Goal: Navigation & Orientation: Find specific page/section

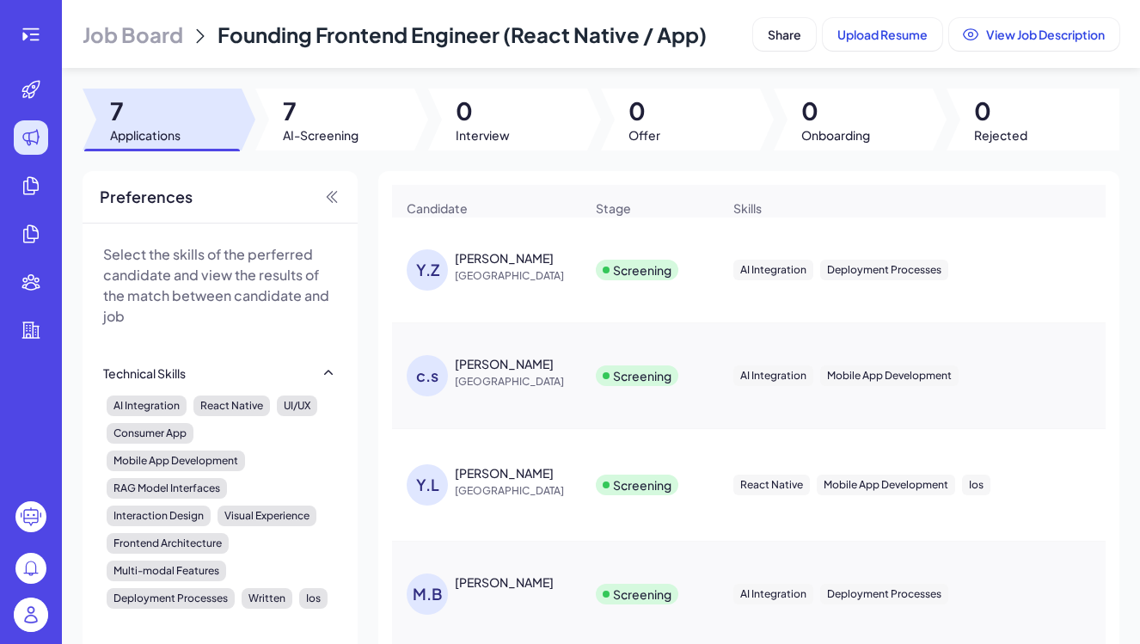
click at [37, 616] on img at bounding box center [31, 614] width 34 height 34
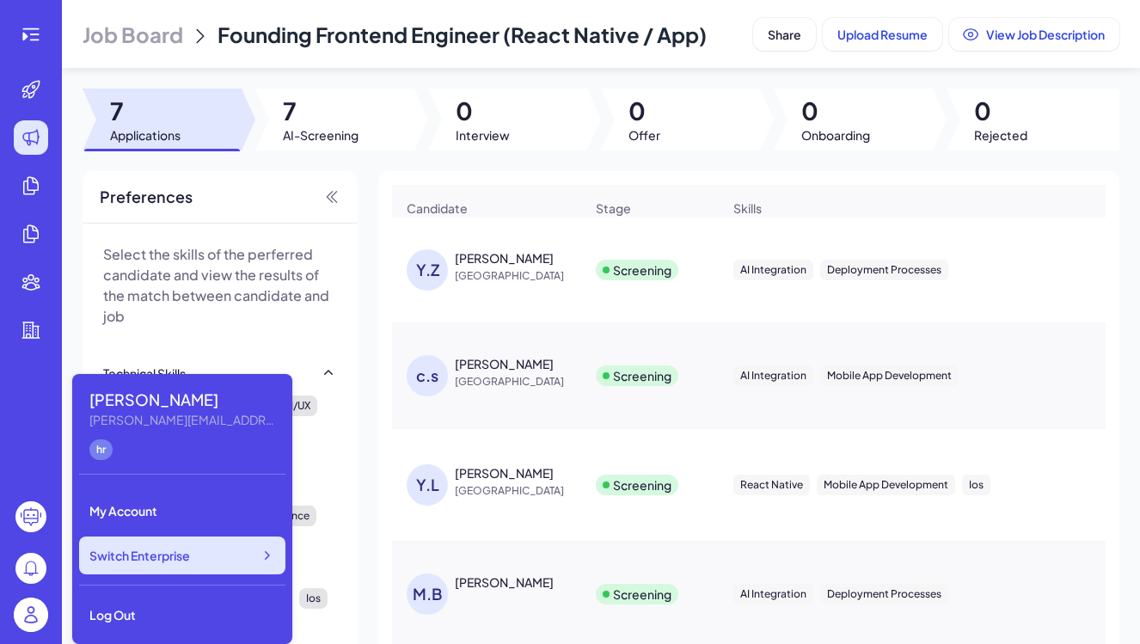
click at [181, 562] on span "Switch Enterprise" at bounding box center [139, 555] width 101 height 17
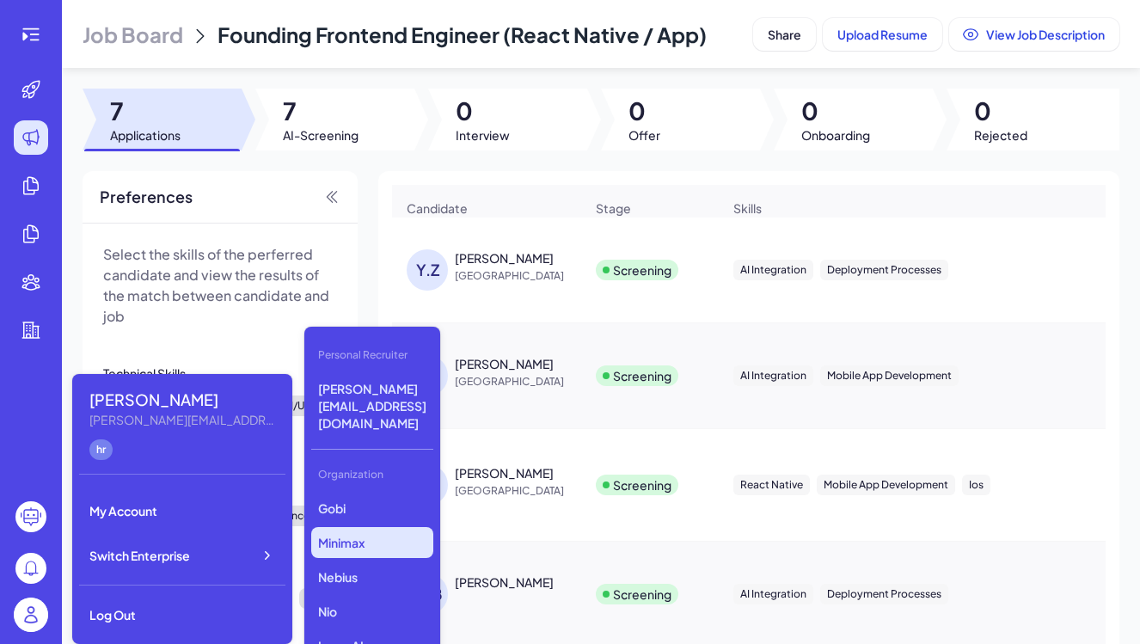
click at [343, 527] on p "Minimax" at bounding box center [372, 542] width 122 height 31
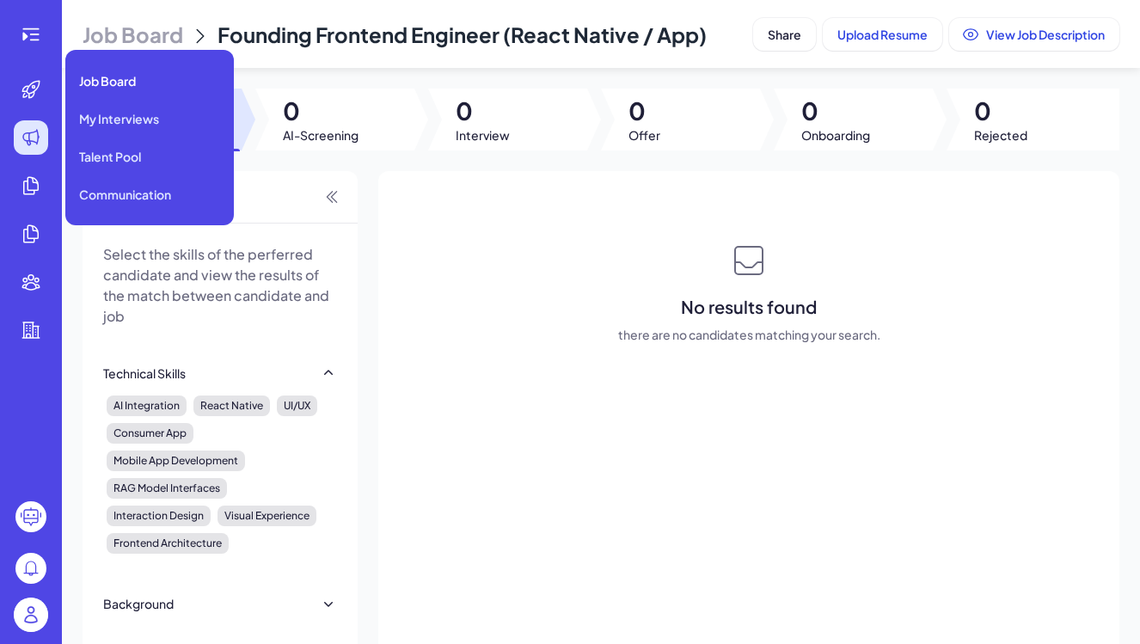
click at [35, 140] on icon at bounding box center [31, 137] width 21 height 21
click at [104, 89] on div "Job Board" at bounding box center [149, 81] width 155 height 34
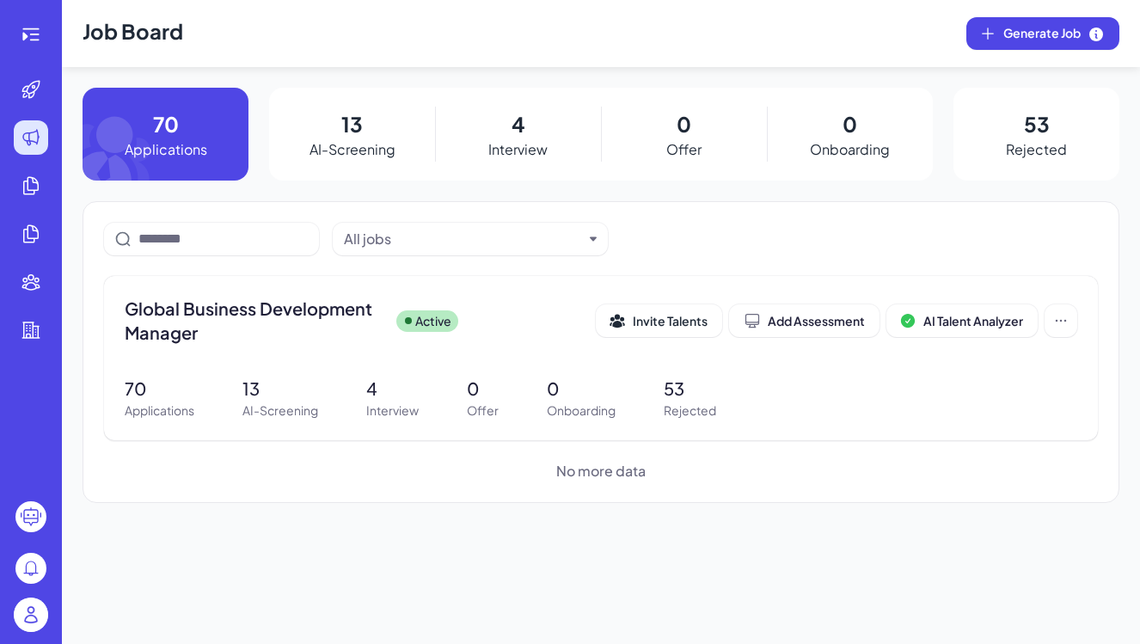
click at [38, 607] on img at bounding box center [31, 614] width 34 height 34
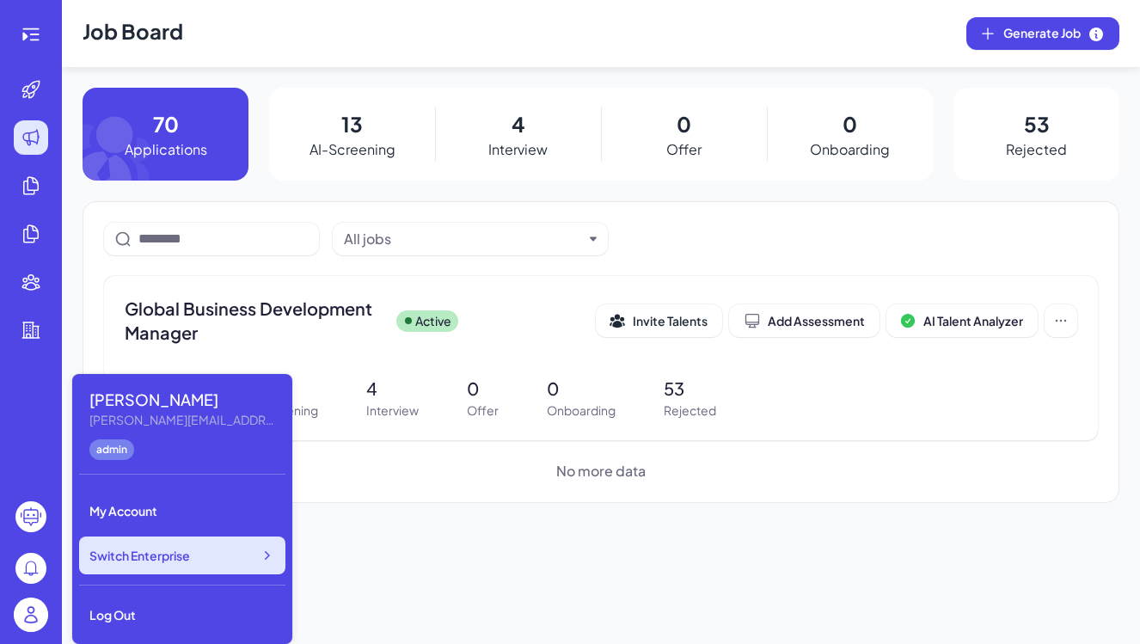
click at [144, 561] on span "Switch Enterprise" at bounding box center [139, 555] width 101 height 17
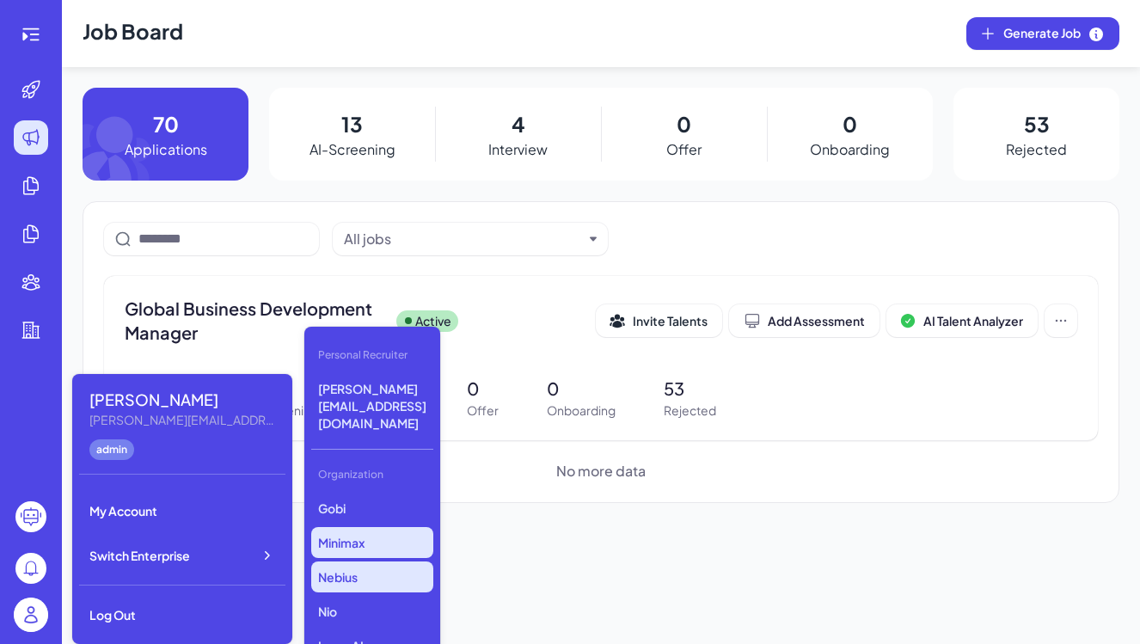
click at [386, 561] on p "Nebius" at bounding box center [372, 576] width 122 height 31
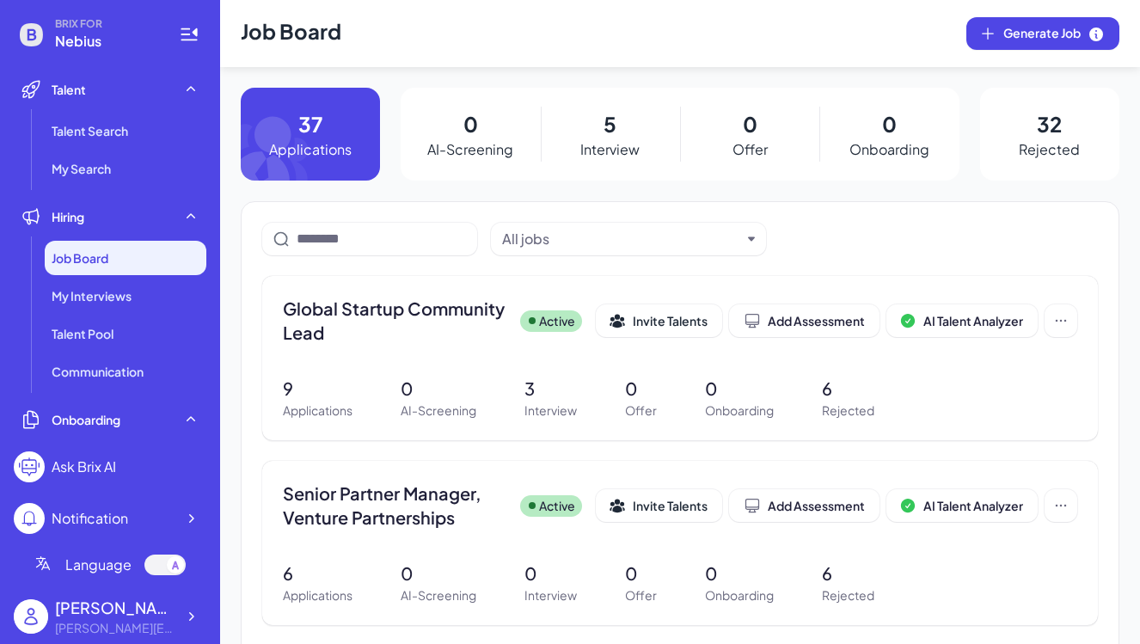
click at [134, 250] on div "Job Board" at bounding box center [126, 258] width 162 height 34
click at [137, 215] on div "Hiring" at bounding box center [110, 216] width 193 height 34
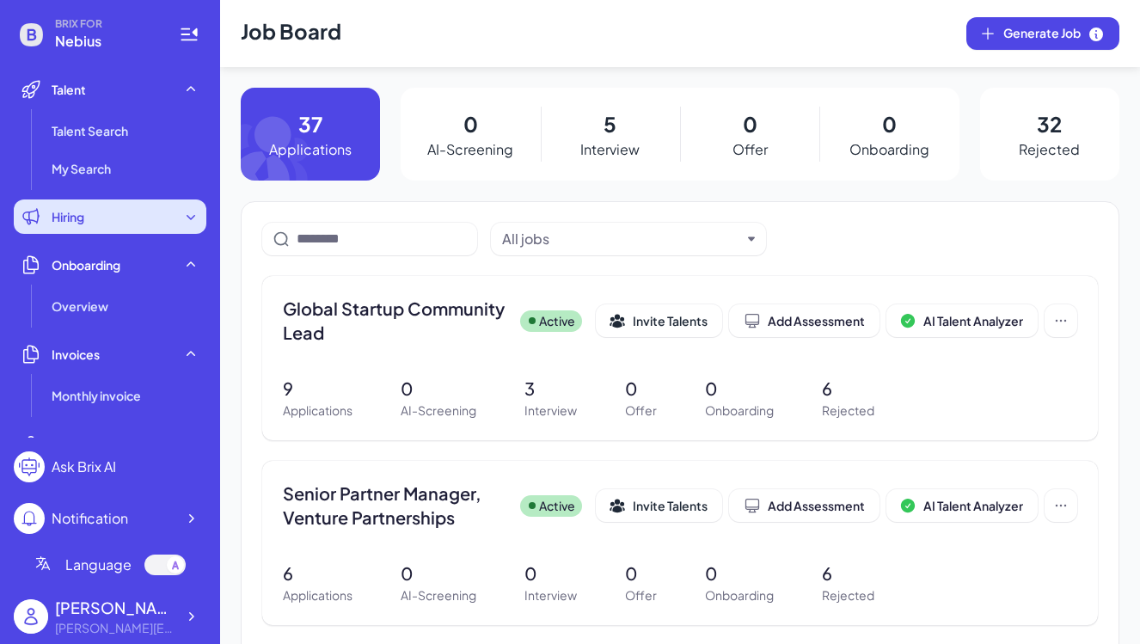
click at [137, 215] on div "Hiring" at bounding box center [110, 216] width 193 height 34
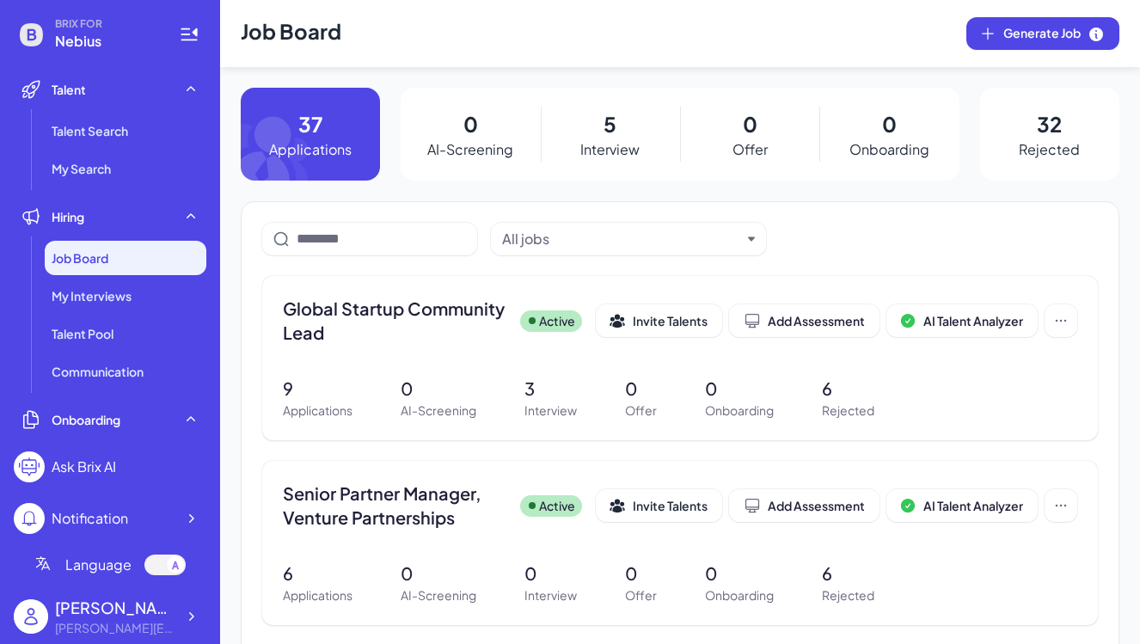
click at [121, 262] on div "Job Board" at bounding box center [126, 258] width 162 height 34
click at [109, 517] on div "Notification" at bounding box center [90, 518] width 77 height 21
